Goal: Information Seeking & Learning: Learn about a topic

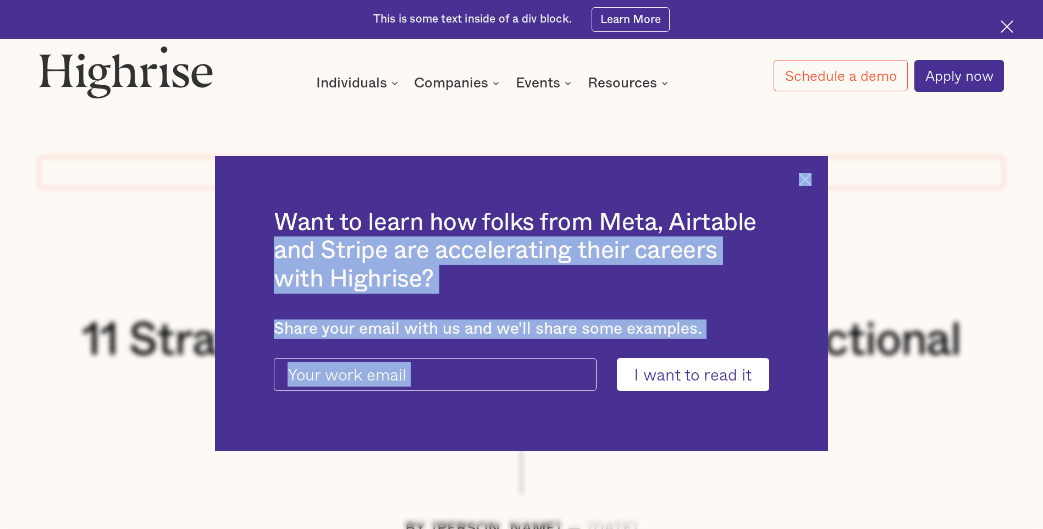
click at [510, 185] on div "Want to learn how folks from Meta, Airtable and Stripe are accelerating their c…" at bounding box center [521, 303] width 613 height 295
click at [510, 178] on img at bounding box center [805, 179] width 13 height 13
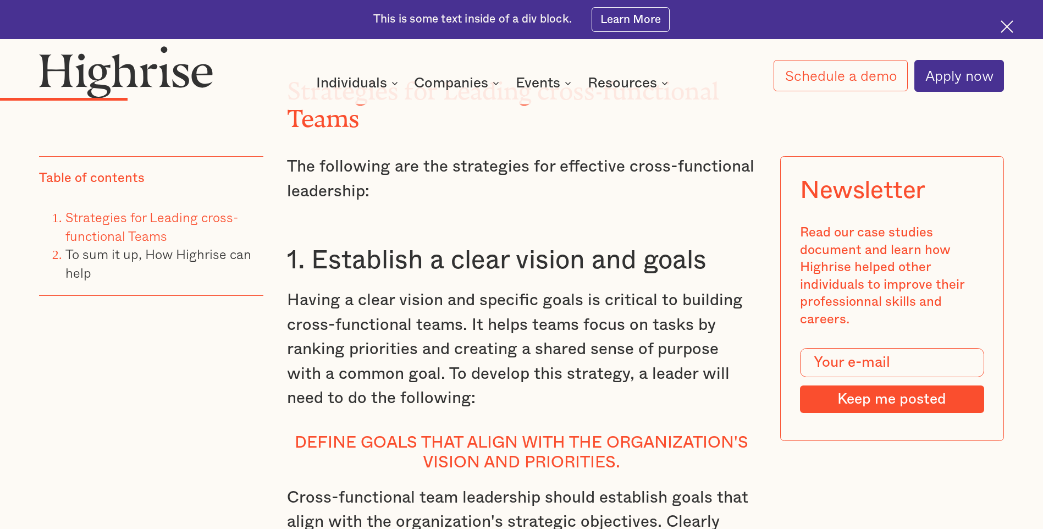
scroll to position [2365, 0]
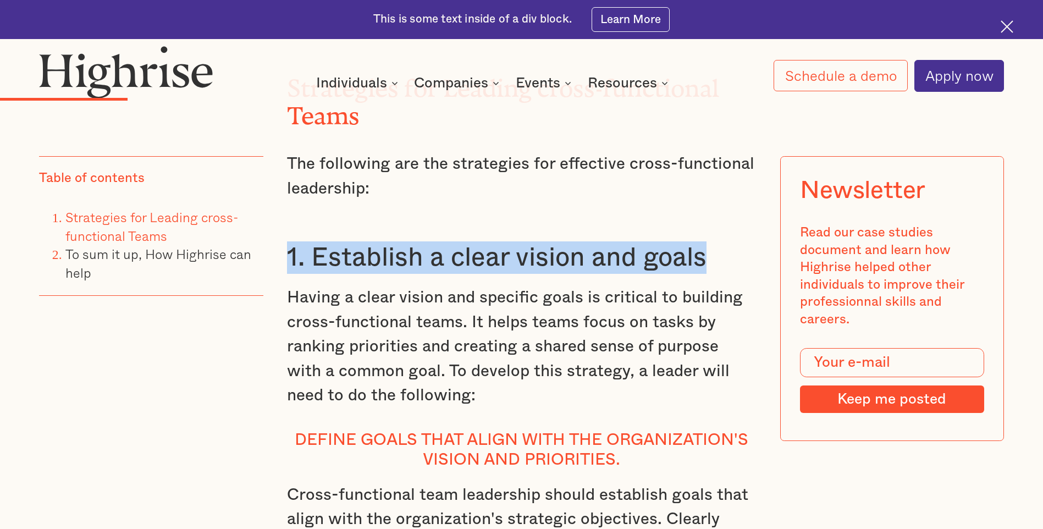
drag, startPoint x: 284, startPoint y: 274, endPoint x: 734, endPoint y: 282, distance: 450.0
copy h3 "1. Establish a clear vision and goals"
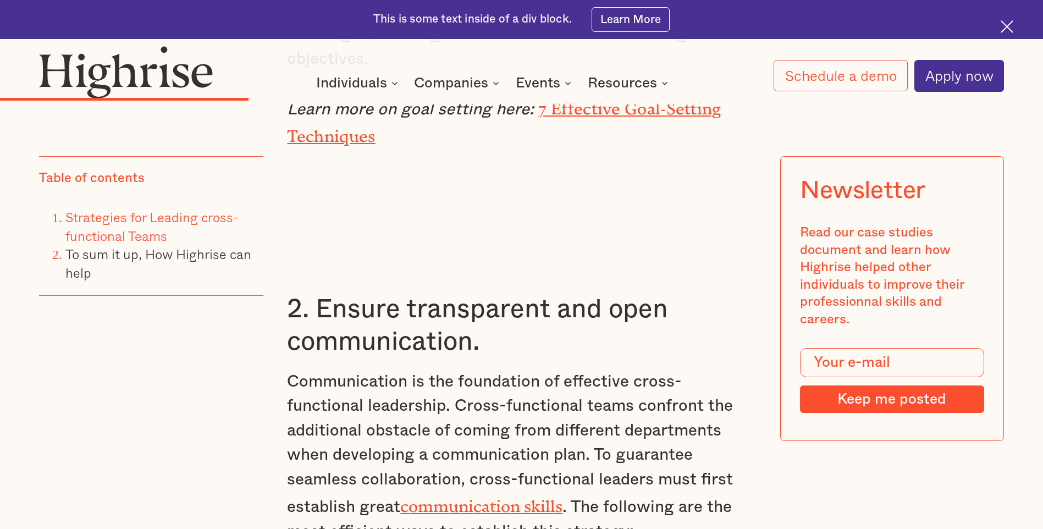
scroll to position [3850, 0]
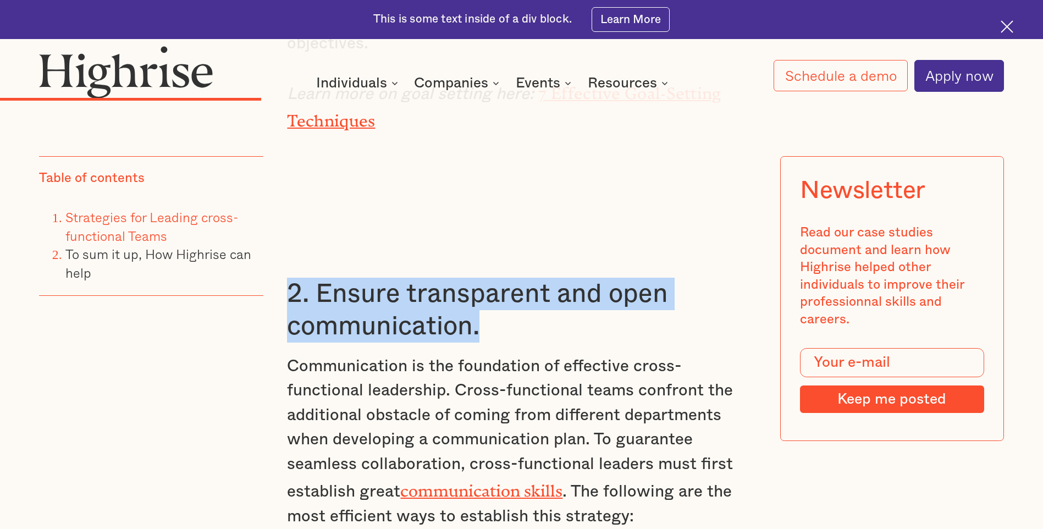
drag, startPoint x: 485, startPoint y: 349, endPoint x: 288, endPoint y: 305, distance: 202.2
click at [288, 239] on h3 "2. Ensure transparent and open communication." at bounding box center [521, 310] width 469 height 65
copy h3 "2. Ensure transparent and open communication."
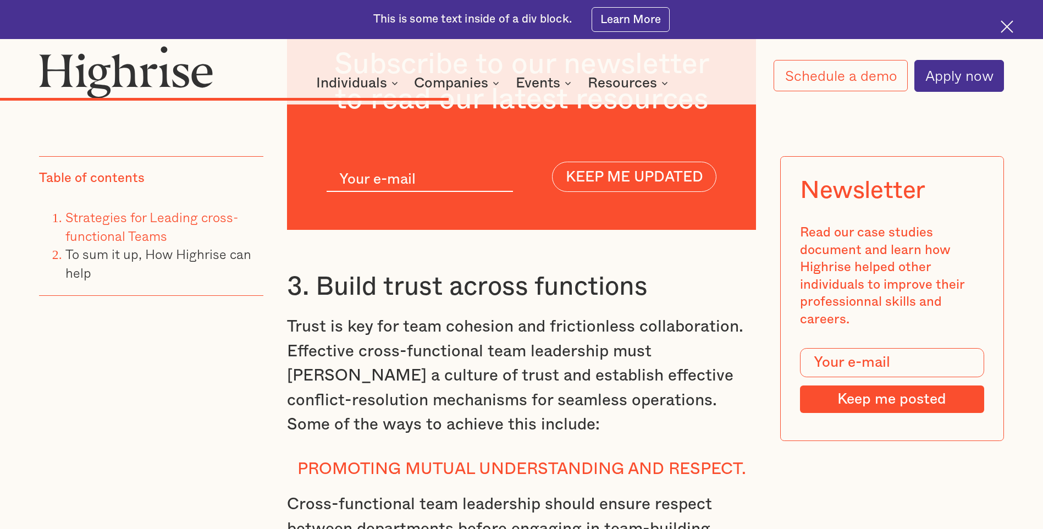
scroll to position [5940, 0]
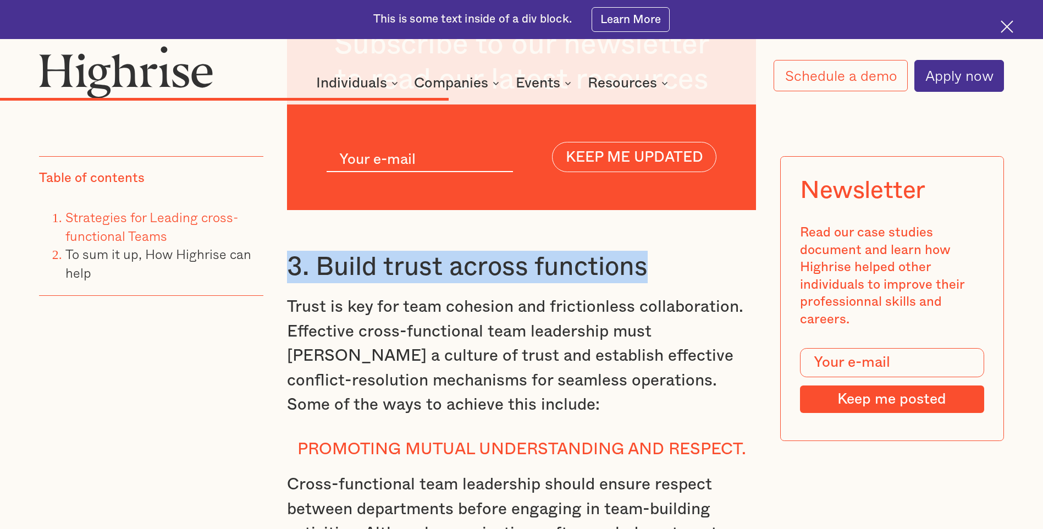
drag, startPoint x: 683, startPoint y: 283, endPoint x: 281, endPoint y: 283, distance: 402.0
copy h3 "3. Build trust across functions"
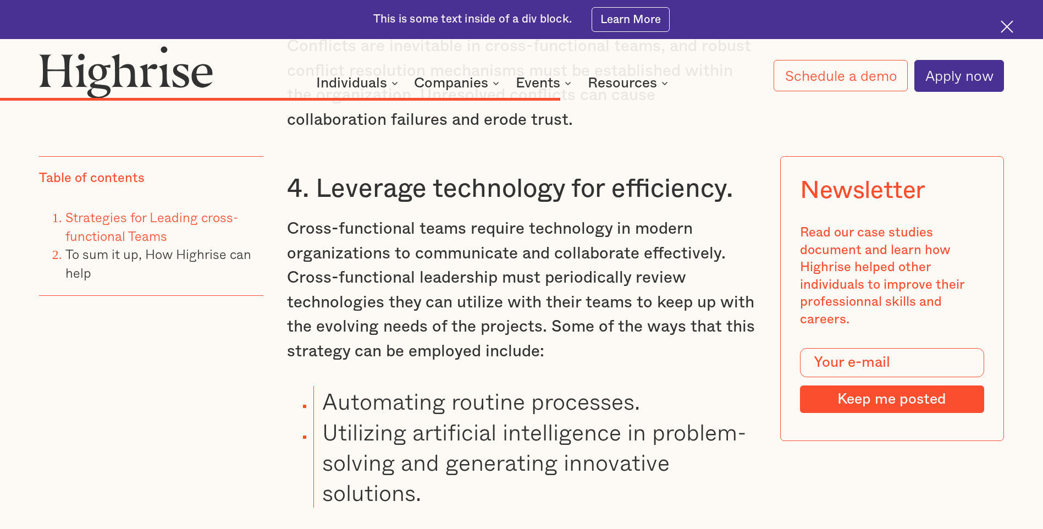
scroll to position [7260, 0]
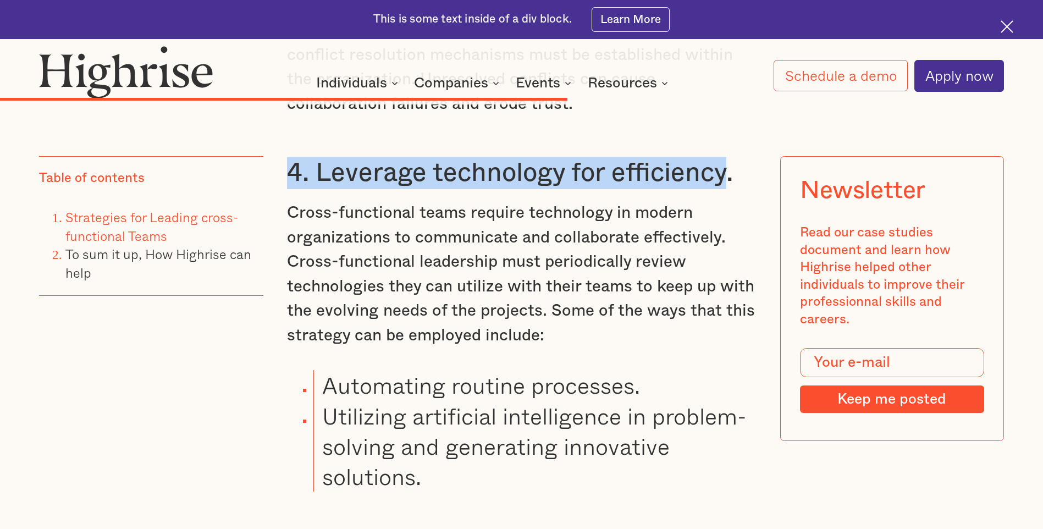
drag, startPoint x: 296, startPoint y: 177, endPoint x: 728, endPoint y: 169, distance: 431.8
click at [510, 169] on h3 "4. Leverage technology for efficiency." at bounding box center [521, 173] width 469 height 32
copy h3 "4. Leverage technology for efficiency"
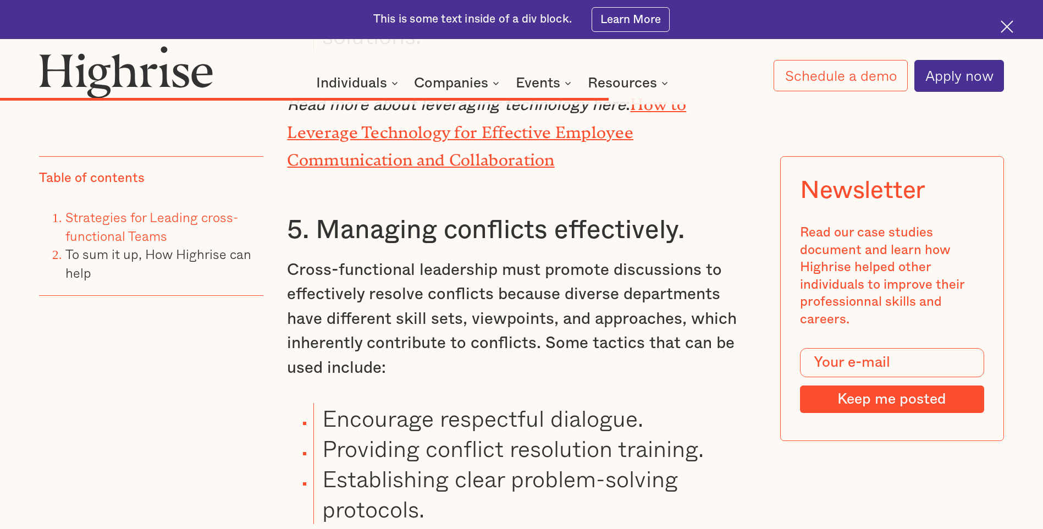
scroll to position [7700, 0]
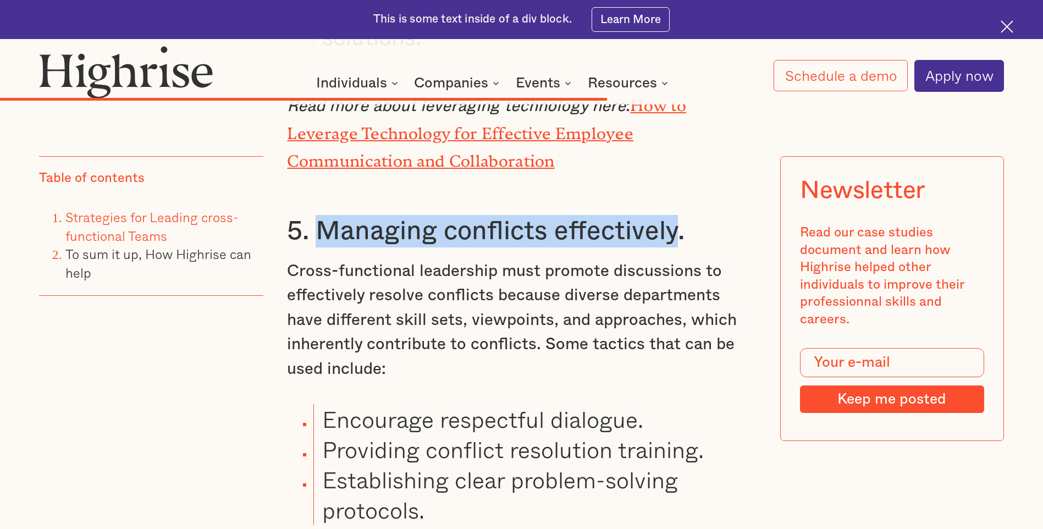
drag, startPoint x: 315, startPoint y: 224, endPoint x: 678, endPoint y: 237, distance: 363.8
click at [510, 237] on h3 "5. Managing conflicts effectively." at bounding box center [521, 231] width 469 height 32
copy h3 "Managing conflicts effectively"
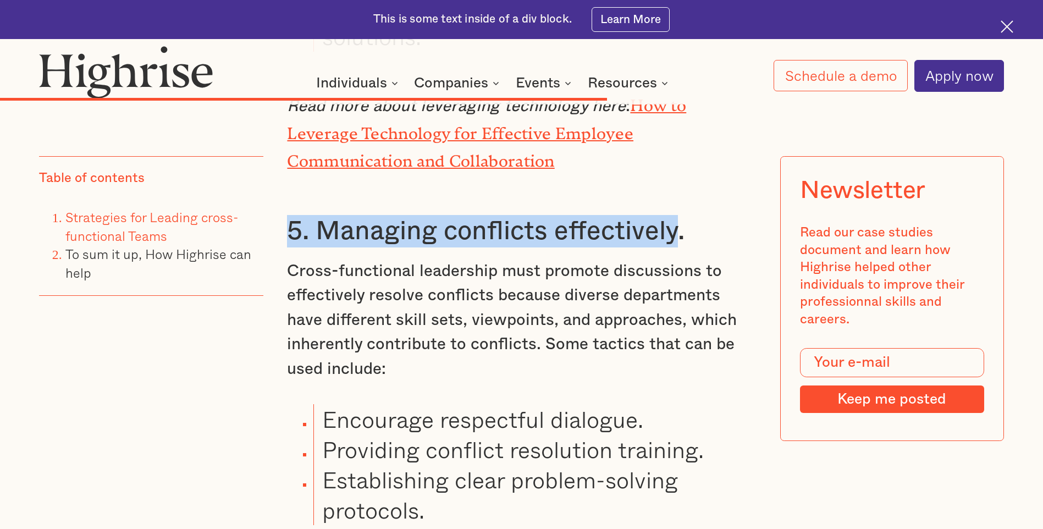
drag, startPoint x: 287, startPoint y: 225, endPoint x: 672, endPoint y: 232, distance: 385.6
click at [510, 232] on h3 "5. Managing conflicts effectively." at bounding box center [521, 231] width 469 height 32
copy h3 "5. Managing conflicts effectively"
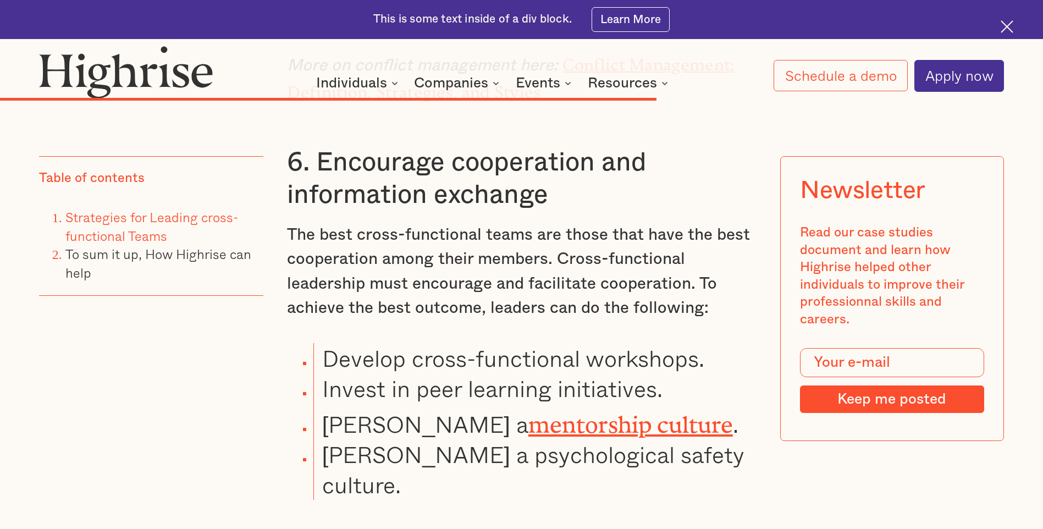
scroll to position [8195, 0]
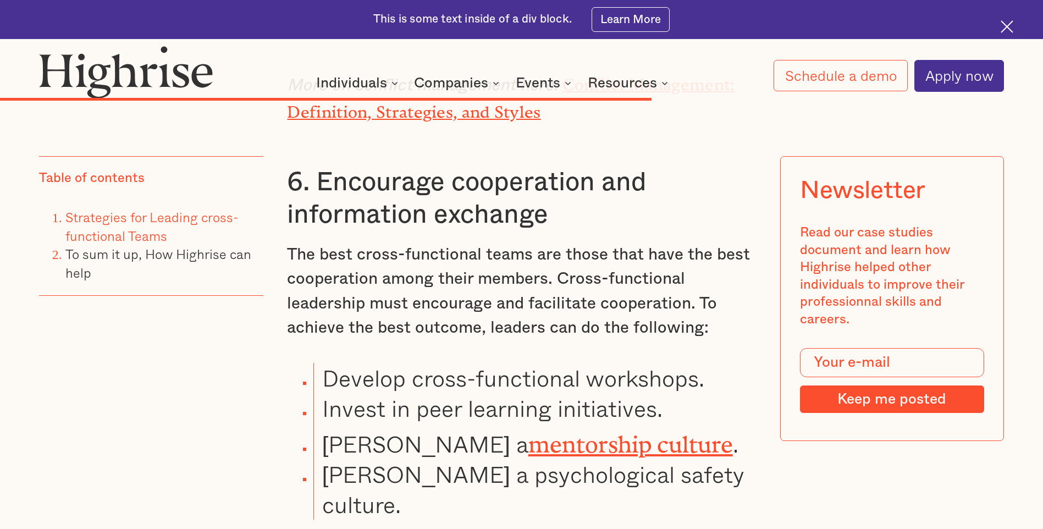
click at [510, 200] on h3 "6. Encourage cooperation and information exchange" at bounding box center [521, 198] width 469 height 65
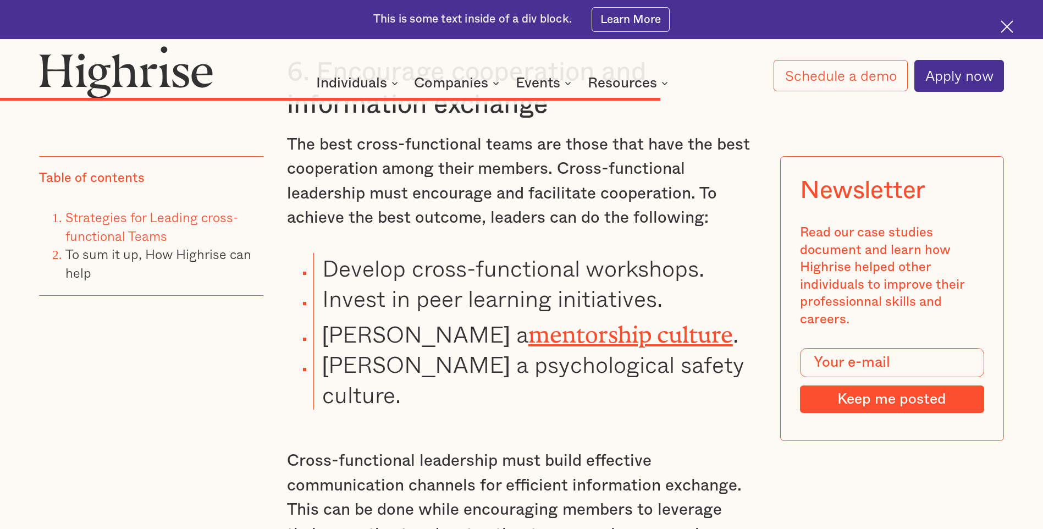
scroll to position [8140, 0]
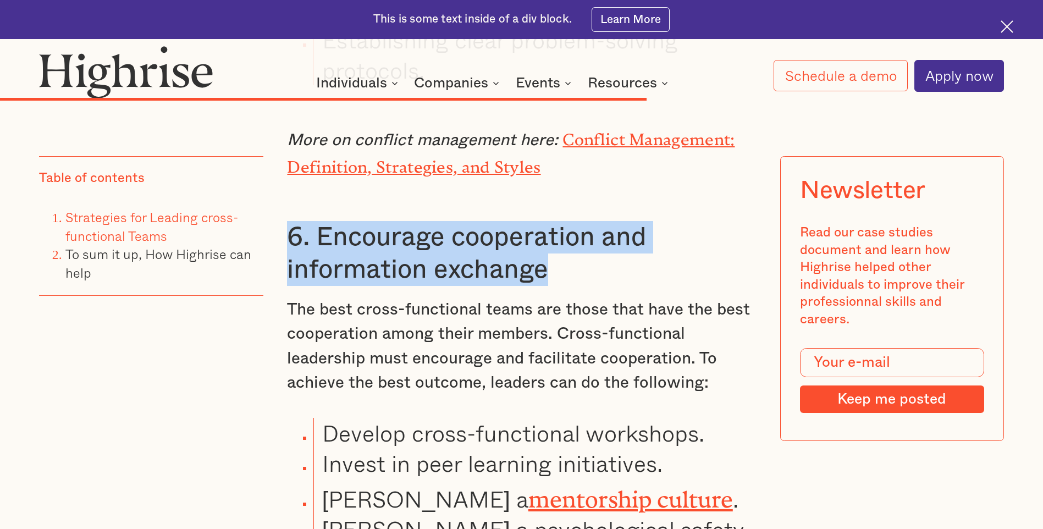
drag, startPoint x: 582, startPoint y: 257, endPoint x: 289, endPoint y: 226, distance: 294.8
click at [289, 226] on h3 "6. Encourage cooperation and information exchange" at bounding box center [521, 253] width 469 height 65
copy h3 "6. Encourage cooperation and information exchange"
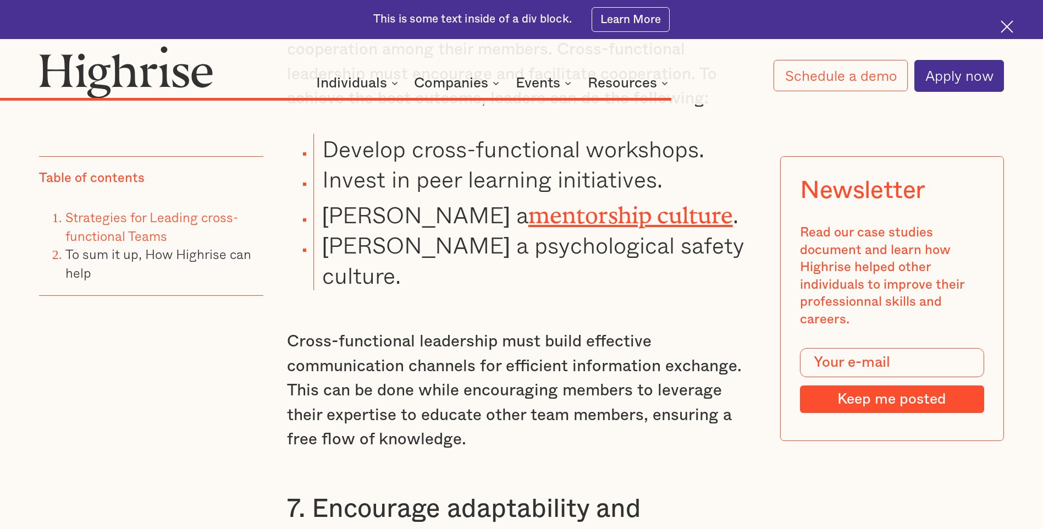
scroll to position [8580, 0]
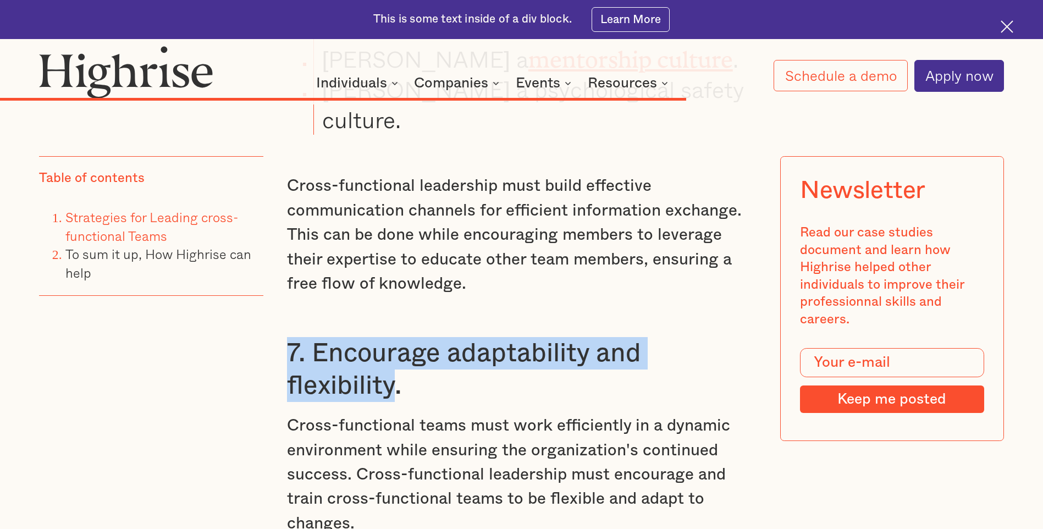
drag, startPoint x: 278, startPoint y: 310, endPoint x: 393, endPoint y: 346, distance: 120.4
copy h3 "7. Encourage adaptability and flexibility"
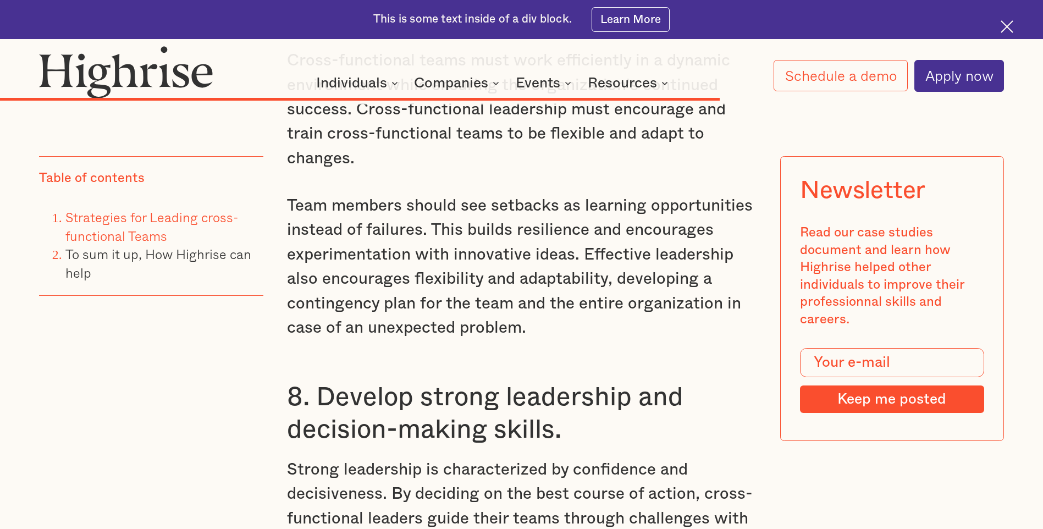
scroll to position [8965, 0]
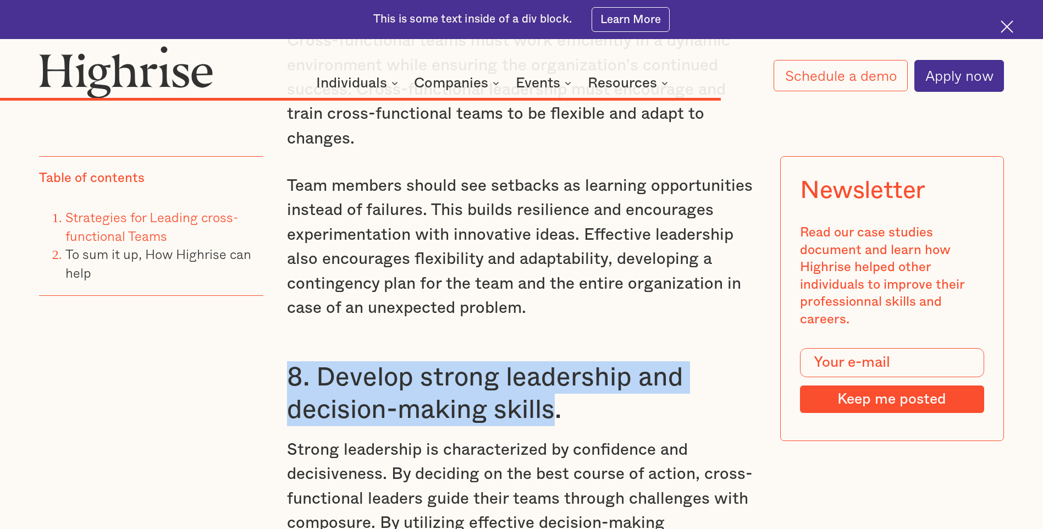
drag, startPoint x: 272, startPoint y: 342, endPoint x: 553, endPoint y: 374, distance: 282.8
copy h3 "8. Develop strong leadership and decision-making skills"
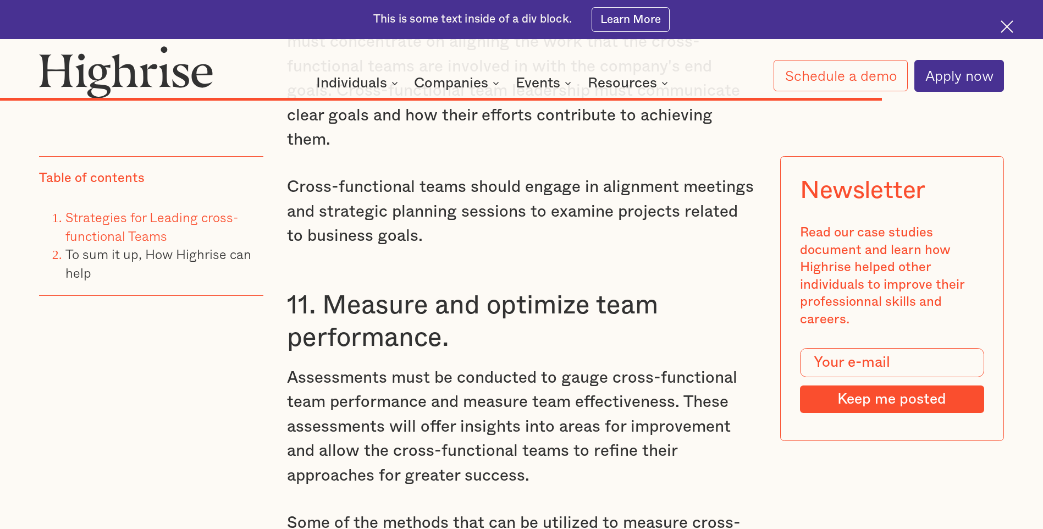
scroll to position [10761, 0]
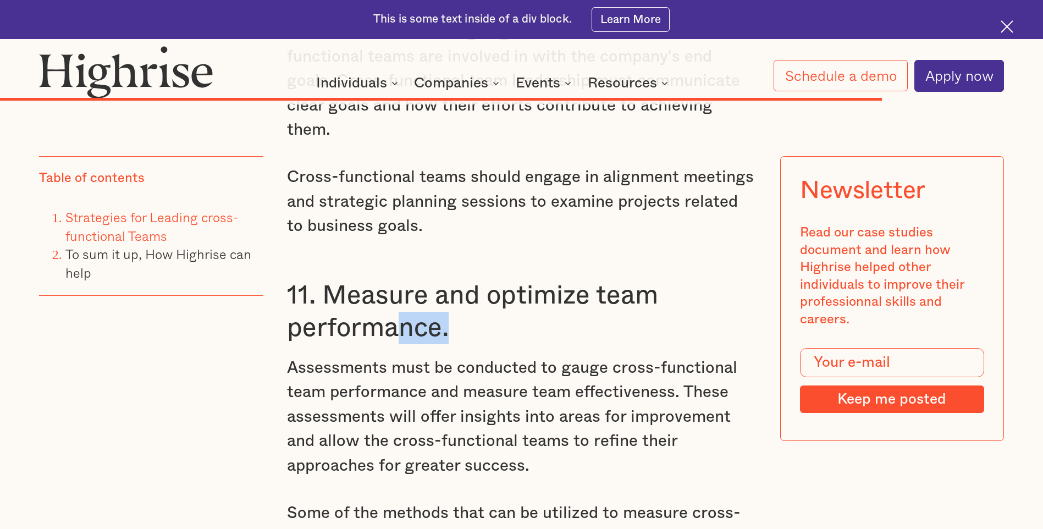
drag, startPoint x: 449, startPoint y: 261, endPoint x: 398, endPoint y: 260, distance: 51.2
click at [398, 239] on h3 "11. Measure and optimize team performance." at bounding box center [521, 311] width 469 height 65
click at [420, 239] on h3 "11. Measure and optimize team performance." at bounding box center [521, 311] width 469 height 65
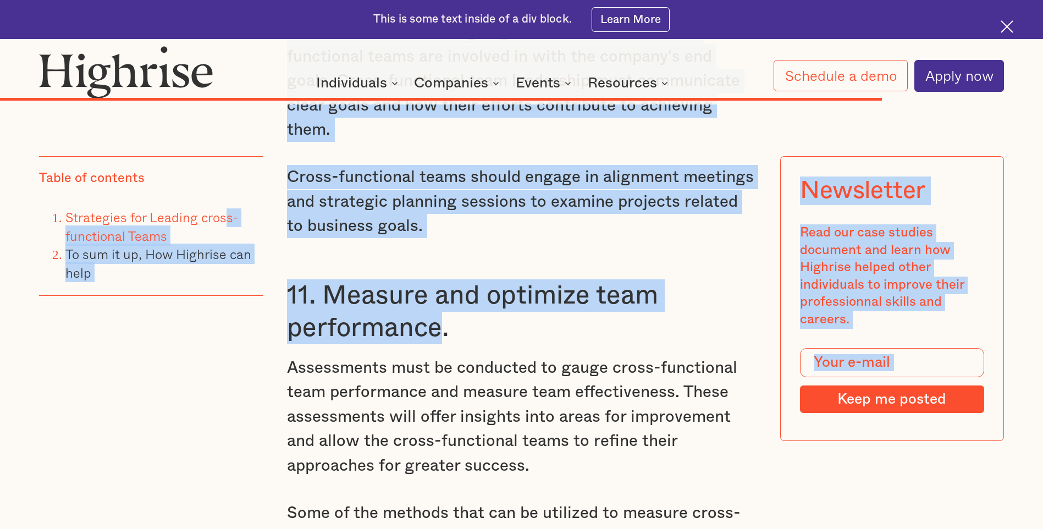
drag, startPoint x: 439, startPoint y: 258, endPoint x: 224, endPoint y: 211, distance: 220.7
click at [361, 239] on h3 "11. Measure and optimize team performance." at bounding box center [521, 311] width 469 height 65
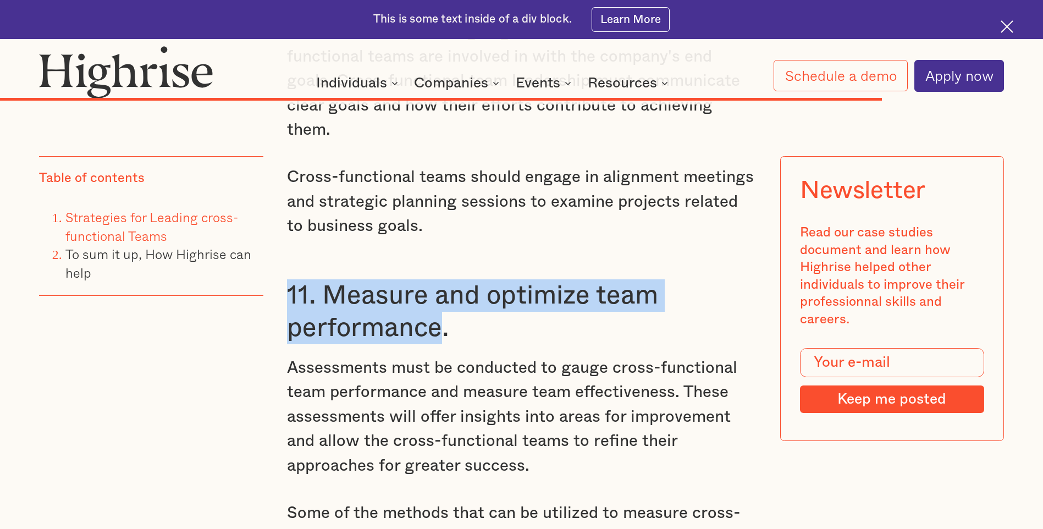
drag, startPoint x: 291, startPoint y: 225, endPoint x: 438, endPoint y: 264, distance: 152.5
click at [438, 239] on h3 "11. Measure and optimize team performance." at bounding box center [521, 311] width 469 height 65
copy h3 "11. Measure and optimize team performance"
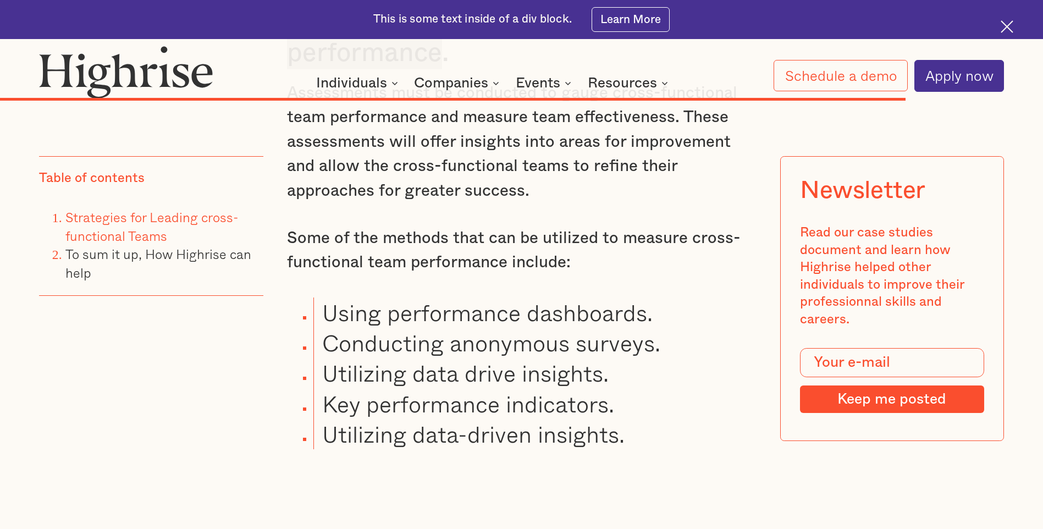
scroll to position [10871, 0]
